Goal: Find specific page/section: Find specific page/section

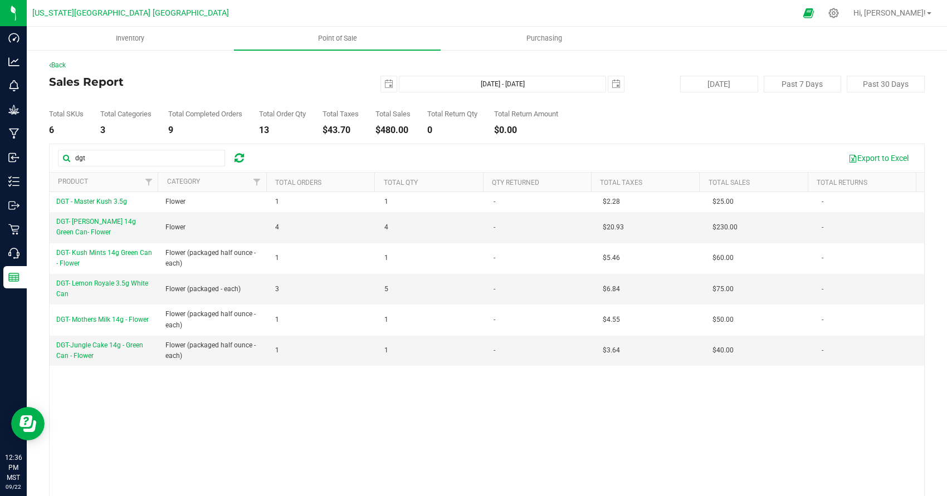
scroll to position [16, 0]
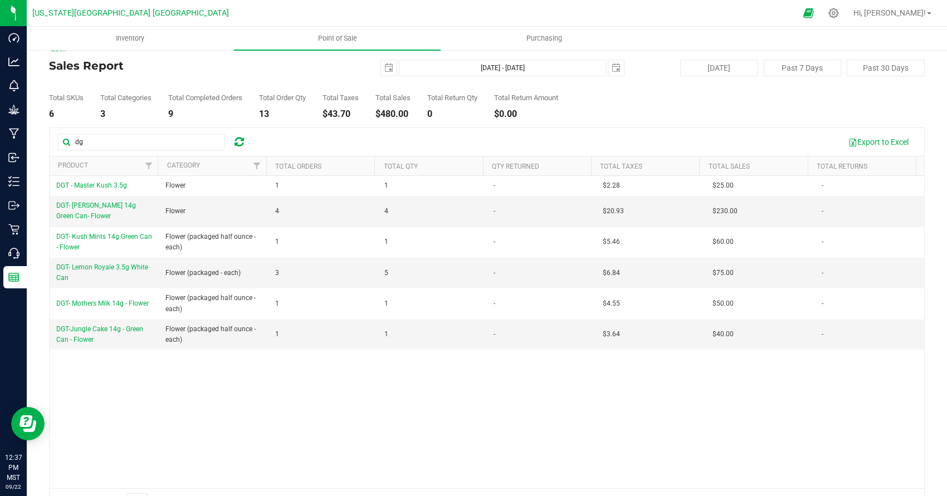
type input "d"
type input "zig"
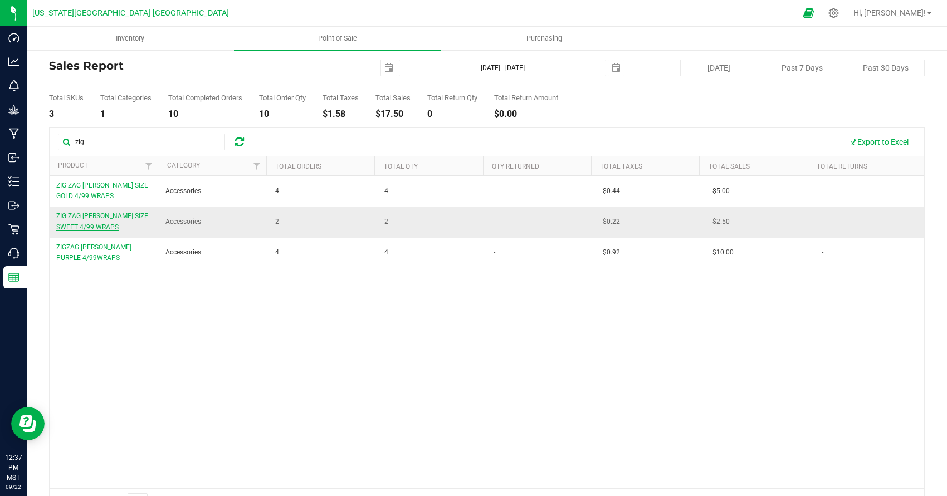
click at [124, 218] on span "ZIG ZAG [PERSON_NAME] SIZE SWEET 4/99 WRAPS" at bounding box center [102, 221] width 92 height 18
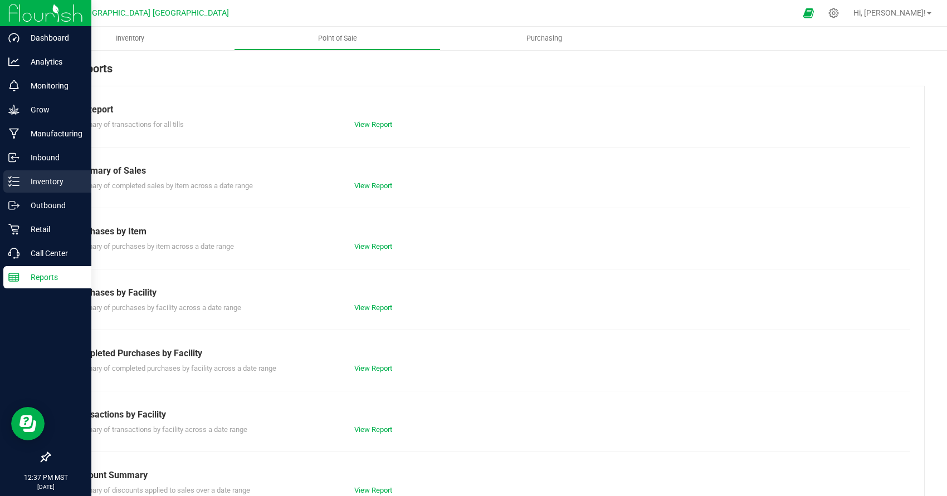
drag, startPoint x: 26, startPoint y: 182, endPoint x: 35, endPoint y: 181, distance: 9.5
click at [37, 181] on p "Inventory" at bounding box center [52, 181] width 67 height 13
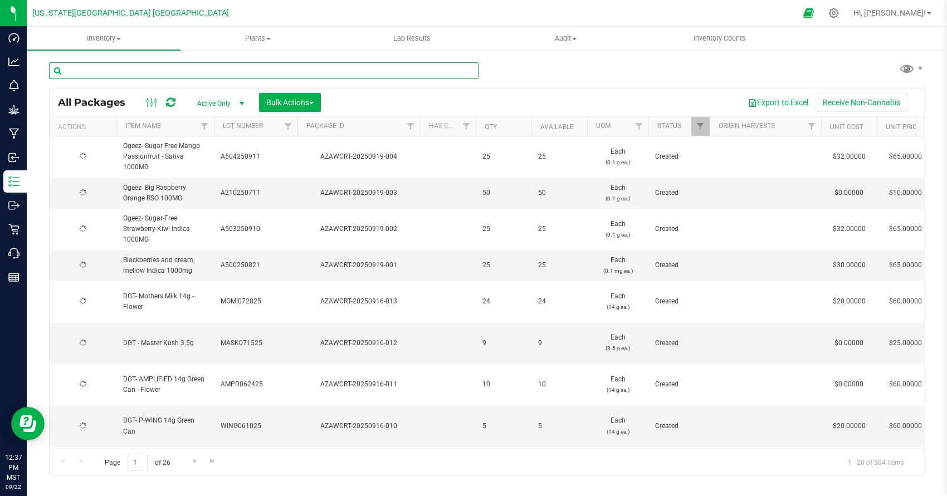
click at [375, 77] on input "text" at bounding box center [264, 70] width 430 height 17
click at [375, 73] on input "text" at bounding box center [264, 70] width 430 height 17
click at [391, 67] on input "text" at bounding box center [264, 70] width 430 height 17
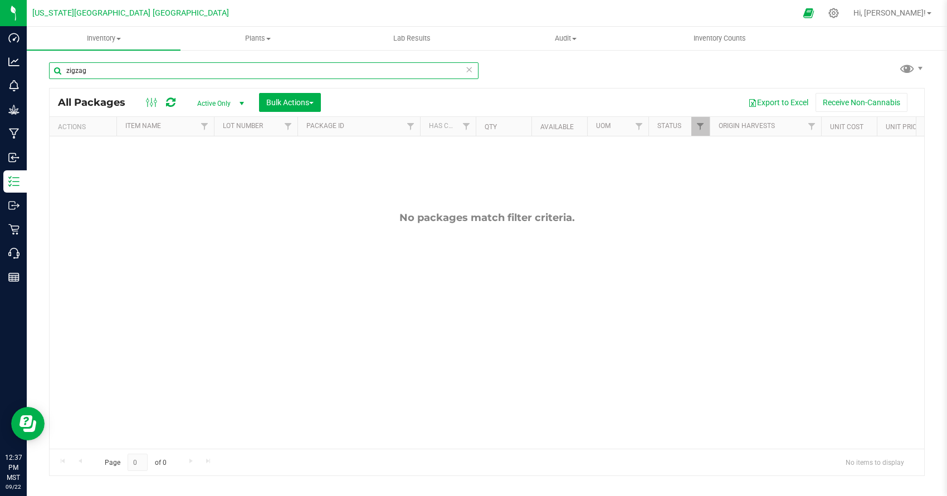
type input "zigzag"
click at [240, 104] on span "select" at bounding box center [241, 103] width 9 height 9
click at [213, 170] on li "All" at bounding box center [218, 171] width 60 height 17
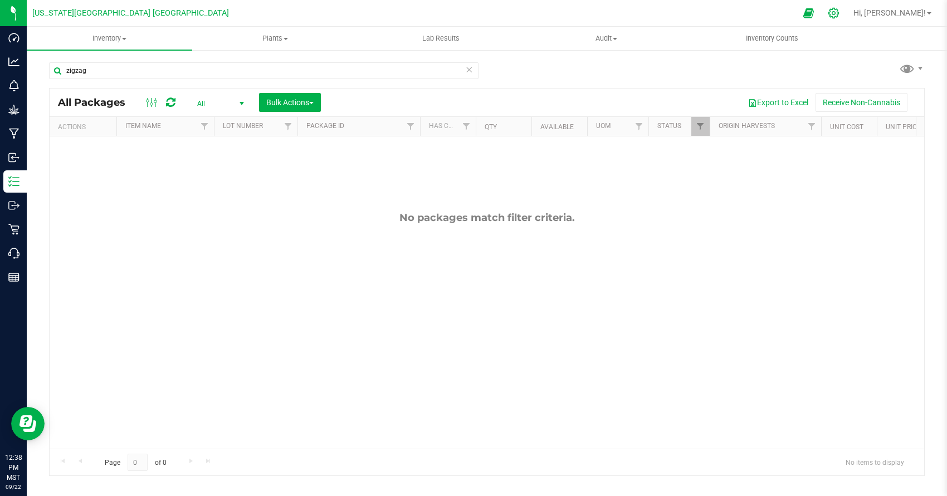
click at [848, 12] on div at bounding box center [834, 13] width 28 height 24
click at [840, 11] on icon at bounding box center [834, 13] width 12 height 12
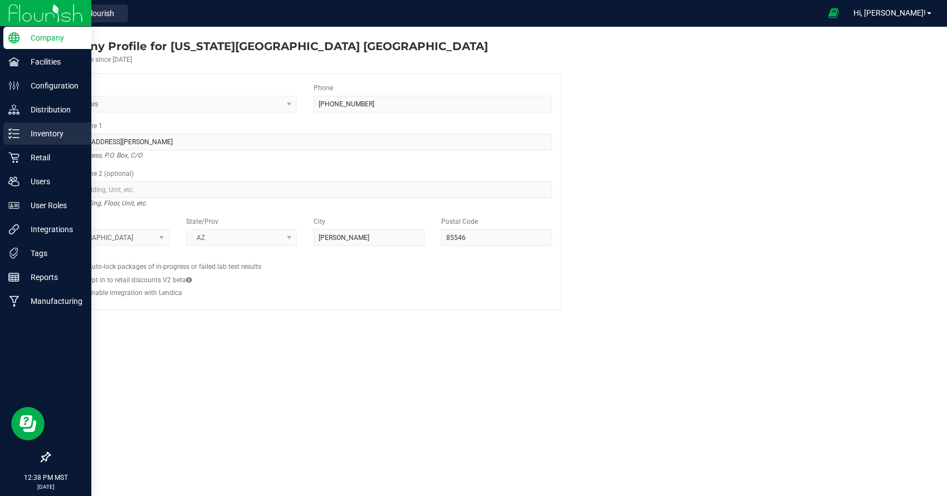
click at [33, 136] on p "Inventory" at bounding box center [52, 133] width 67 height 13
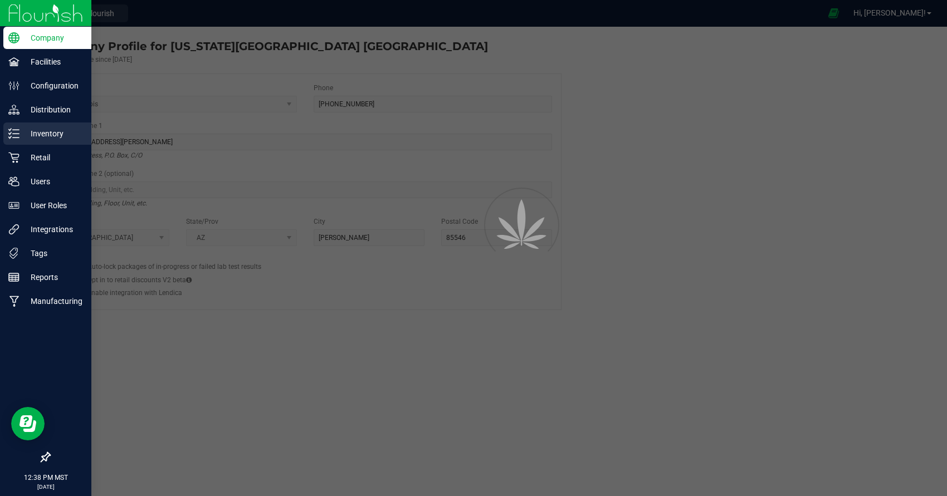
click at [37, 137] on p "Inventory" at bounding box center [52, 133] width 67 height 13
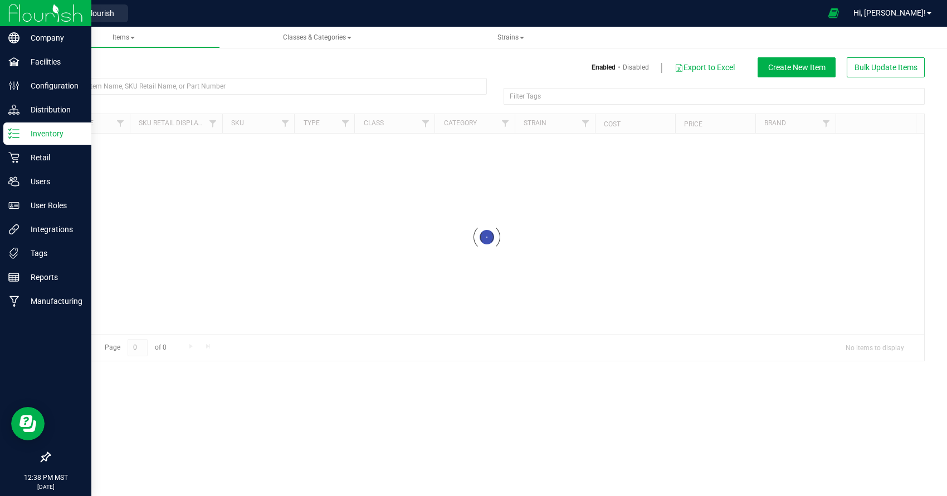
click at [37, 137] on p "Inventory" at bounding box center [52, 133] width 67 height 13
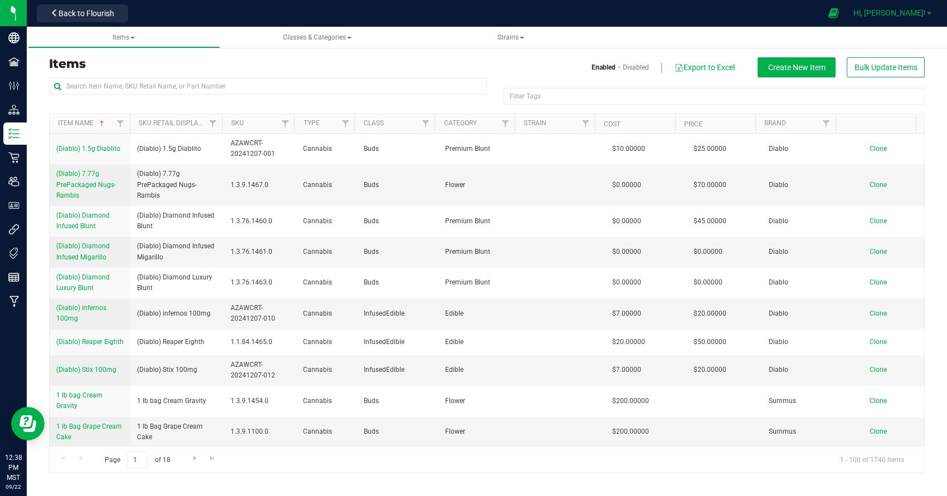
click at [913, 17] on link "Hi, [PERSON_NAME]!" at bounding box center [892, 13] width 87 height 12
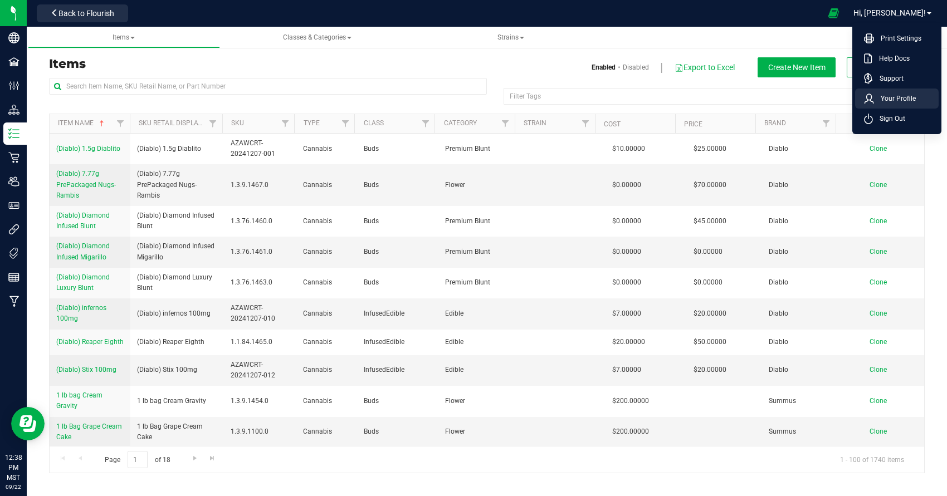
click at [901, 102] on span "Your Profile" at bounding box center [895, 98] width 42 height 11
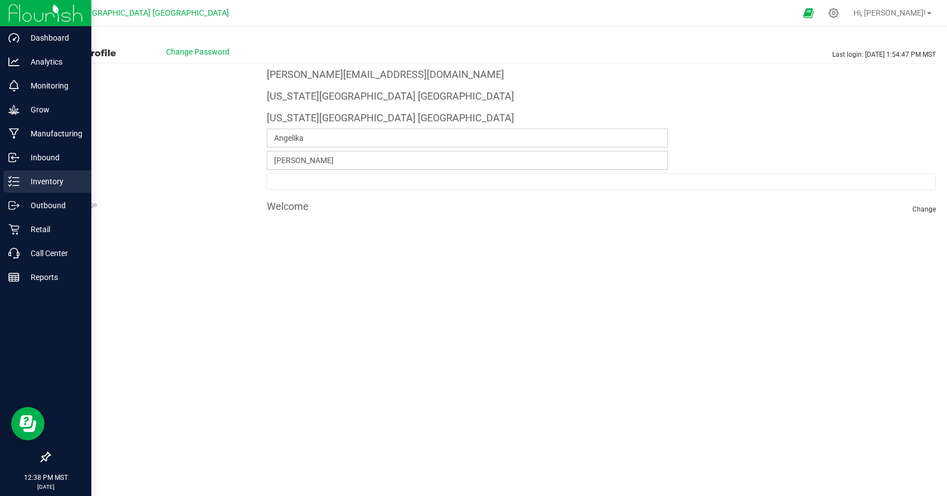
click at [33, 175] on p "Inventory" at bounding box center [52, 181] width 67 height 13
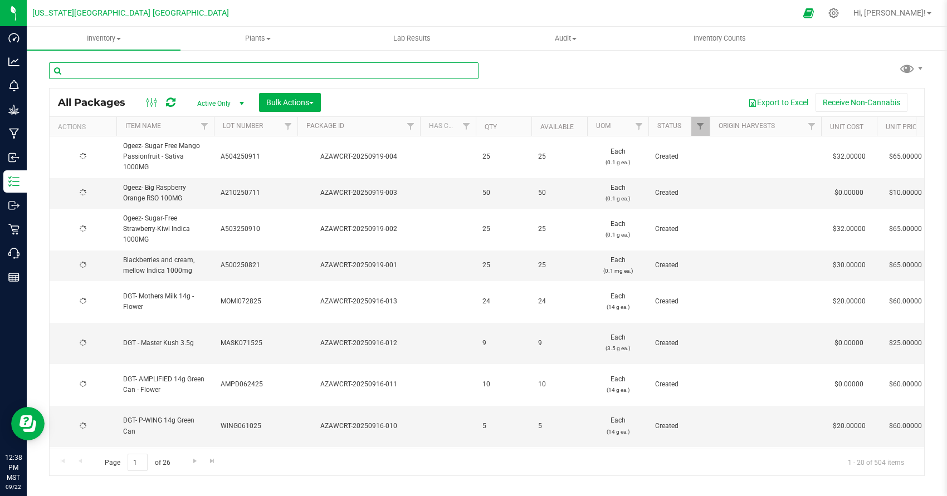
click at [216, 70] on input "text" at bounding box center [264, 70] width 430 height 17
drag, startPoint x: 229, startPoint y: 63, endPoint x: 732, endPoint y: 115, distance: 505.7
click at [216, 70] on input "text" at bounding box center [264, 70] width 430 height 17
type input "zig"
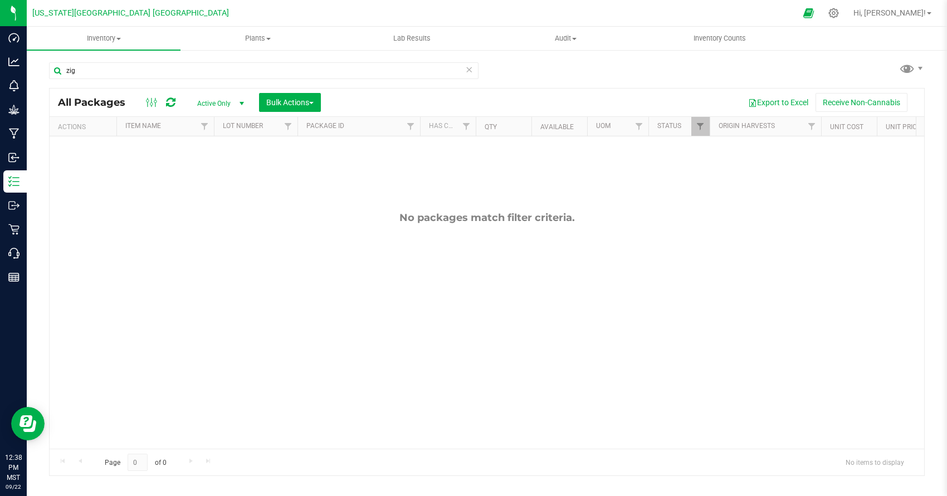
click at [246, 101] on span "select" at bounding box center [242, 104] width 14 height 16
click at [223, 161] on li "Locked" at bounding box center [218, 155] width 60 height 17
click at [468, 69] on icon at bounding box center [469, 68] width 8 height 13
